Goal: Task Accomplishment & Management: Use online tool/utility

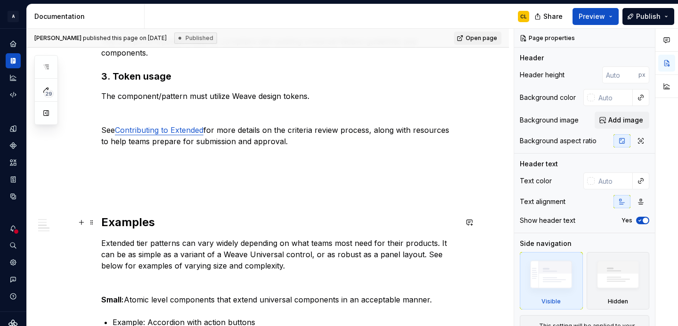
scroll to position [262, 0]
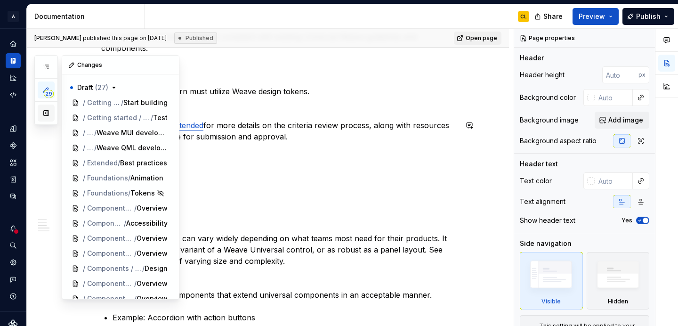
click at [47, 113] on button "button" at bounding box center [46, 113] width 17 height 17
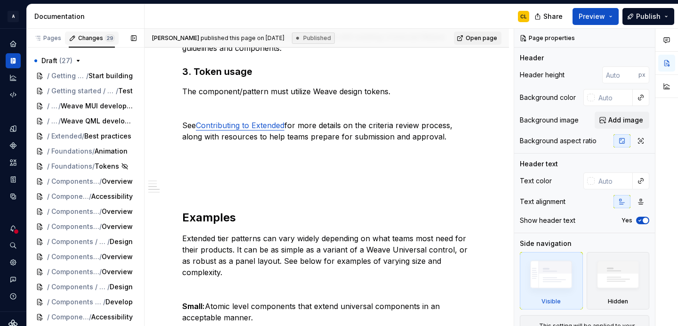
click at [84, 37] on div "Changes 29" at bounding box center [96, 38] width 37 height 8
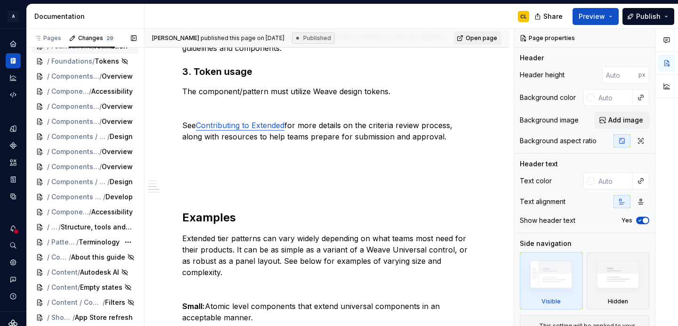
scroll to position [203, 0]
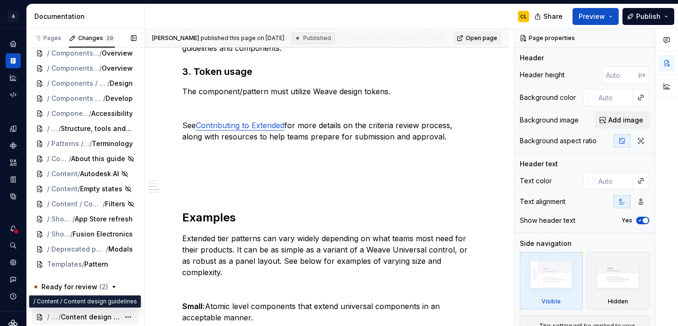
click at [92, 315] on span "Content design guidelines" at bounding box center [90, 316] width 59 height 9
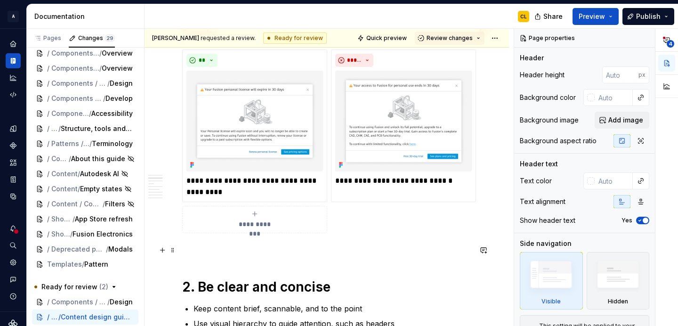
scroll to position [329, 0]
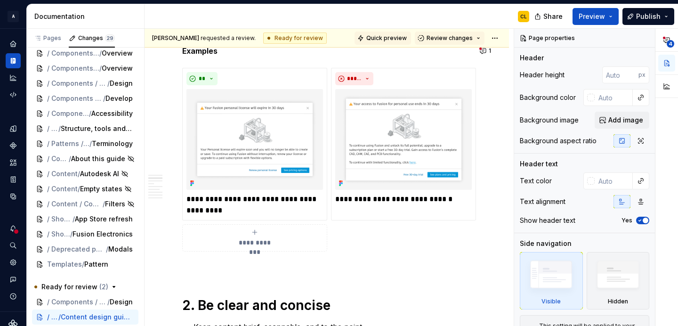
click at [385, 34] on span "Quick preview" at bounding box center [386, 38] width 40 height 8
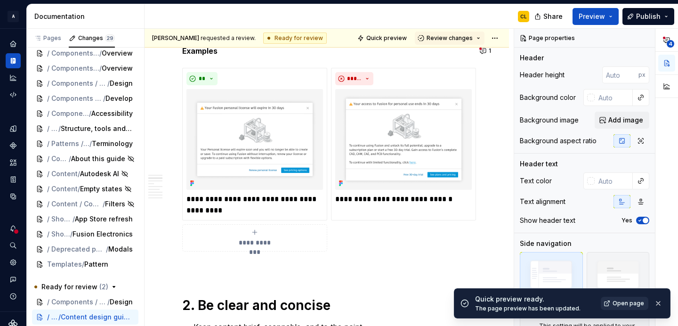
click at [625, 305] on span "Open page" at bounding box center [628, 303] width 32 height 8
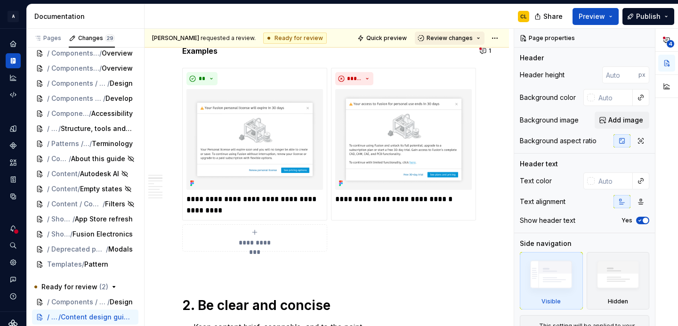
click at [480, 36] on button "Review changes" at bounding box center [450, 38] width 70 height 13
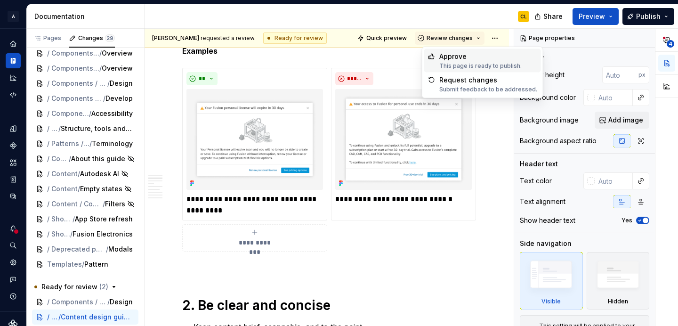
click at [474, 61] on div "Approve This page is ready to publish." at bounding box center [480, 61] width 82 height 18
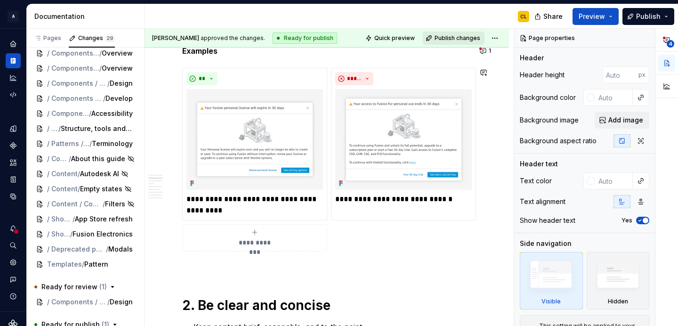
click at [445, 37] on span "Publish changes" at bounding box center [458, 38] width 46 height 8
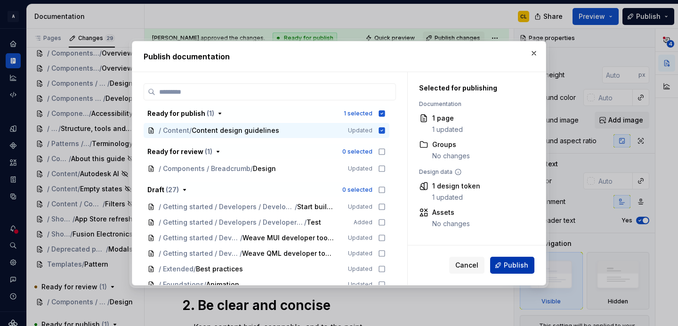
click at [516, 263] on span "Publish" at bounding box center [516, 264] width 24 height 9
type textarea "*"
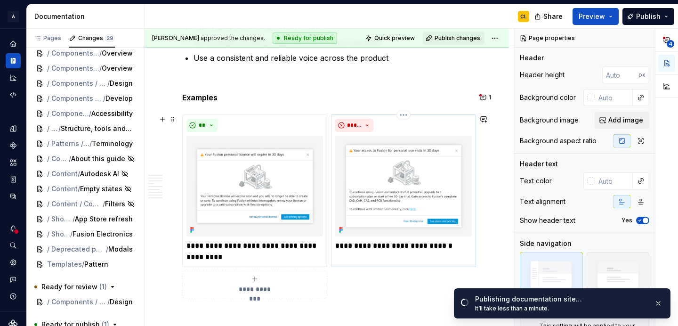
scroll to position [265, 0]
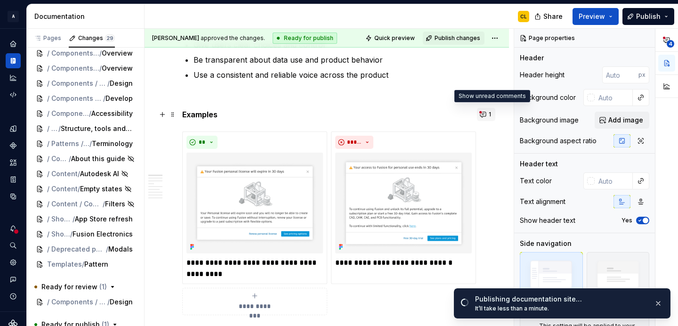
click at [489, 113] on button "1" at bounding box center [486, 114] width 18 height 13
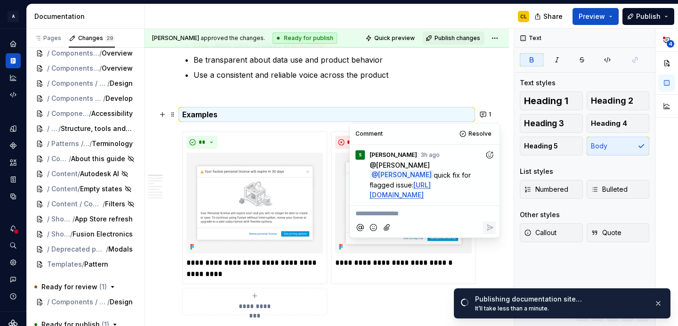
click at [491, 154] on icon "Add reaction" at bounding box center [489, 154] width 9 height 9
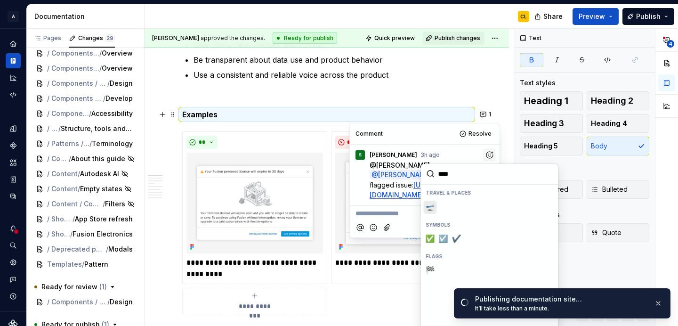
type input "*****"
click at [426, 240] on button "✅️" at bounding box center [430, 238] width 13 height 13
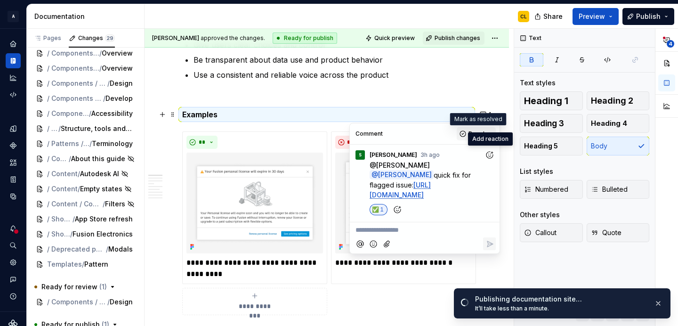
click at [465, 134] on button "Resolve" at bounding box center [476, 133] width 39 height 13
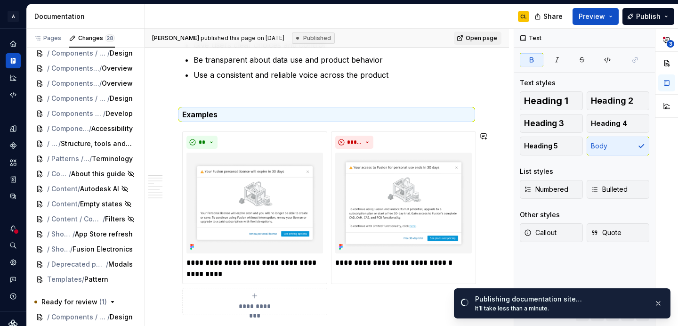
scroll to position [188, 0]
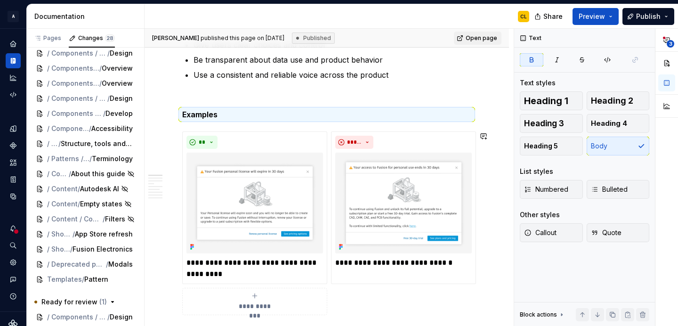
type textarea "*"
